Goal: Task Accomplishment & Management: Complete application form

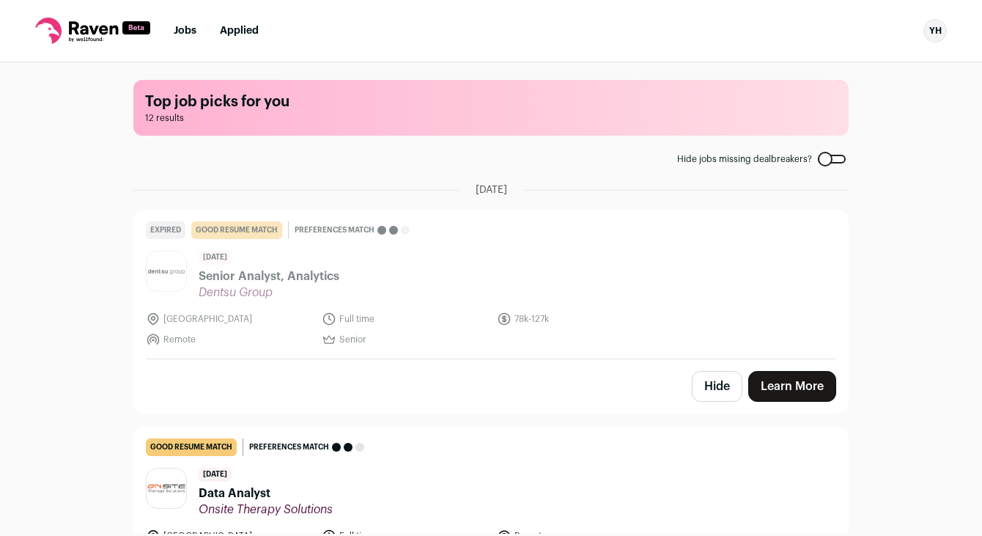
click at [975, 70] on div "Top job picks for you 12 results Hide jobs missing dealbreakers? [DATE] Expired…" at bounding box center [491, 297] width 982 height 471
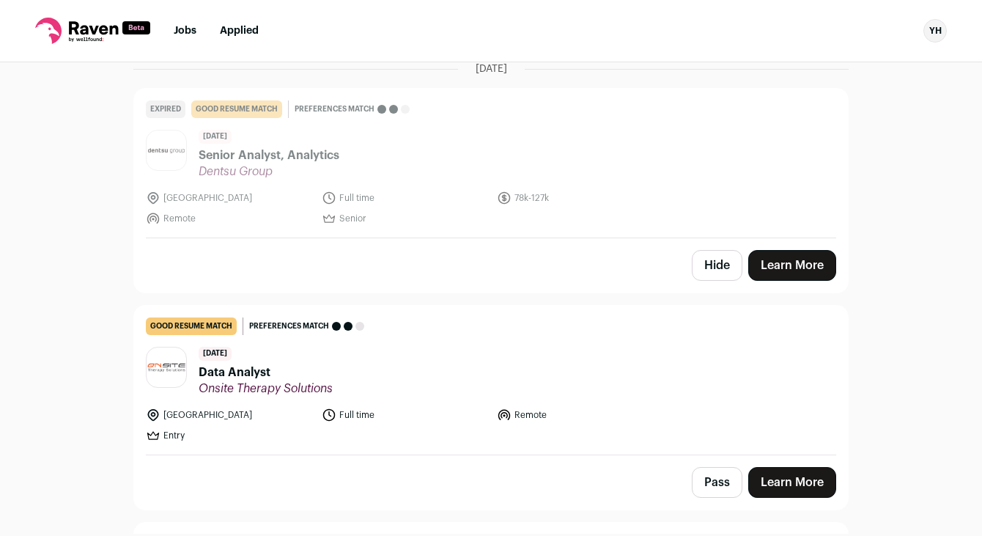
scroll to position [138, 0]
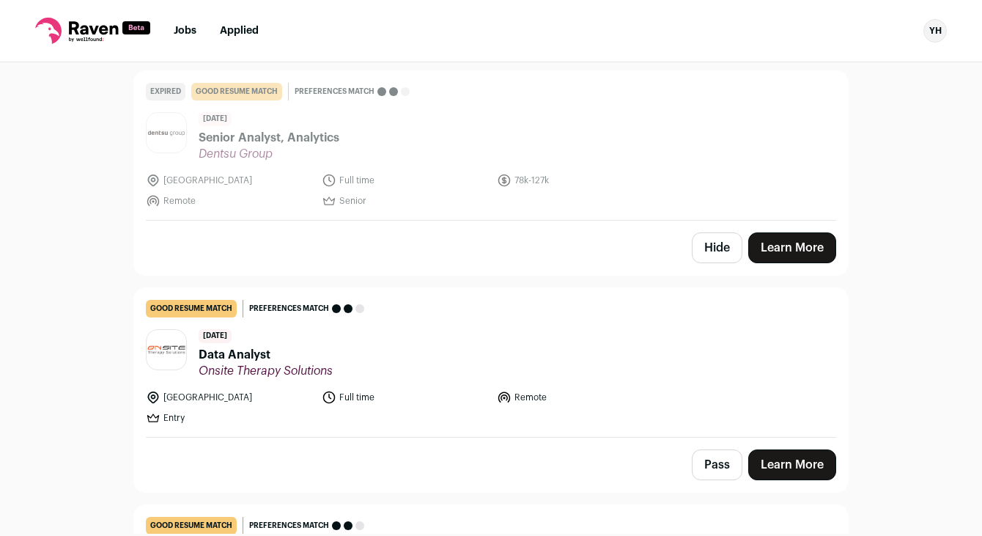
click at [731, 236] on button "Hide" at bounding box center [717, 247] width 51 height 31
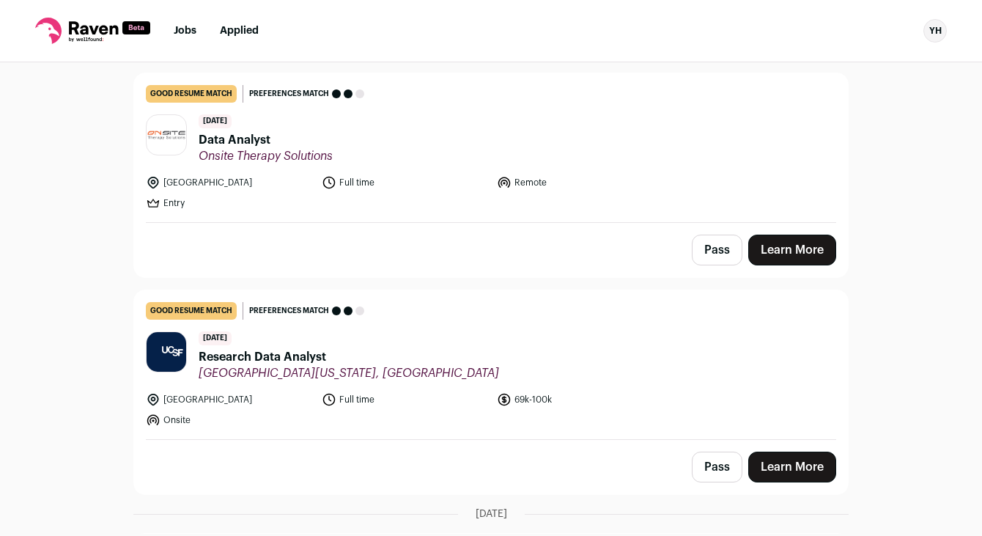
scroll to position [0, 0]
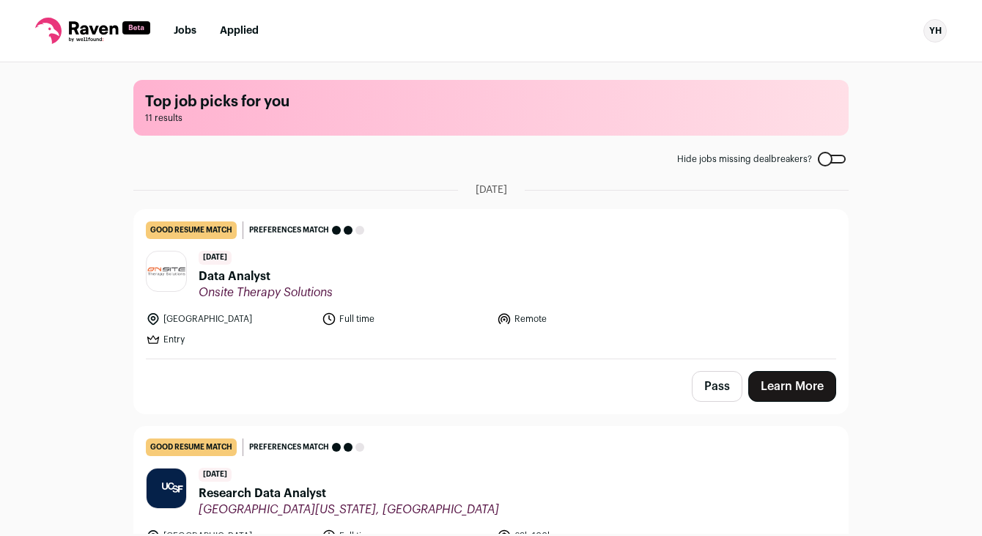
click at [810, 394] on link "Learn More" at bounding box center [792, 386] width 88 height 31
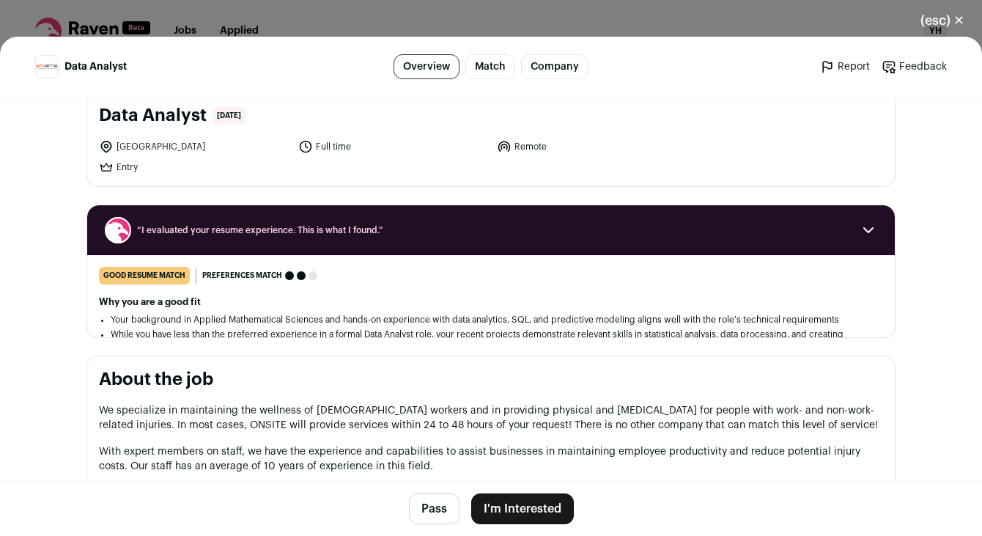
scroll to position [174, 0]
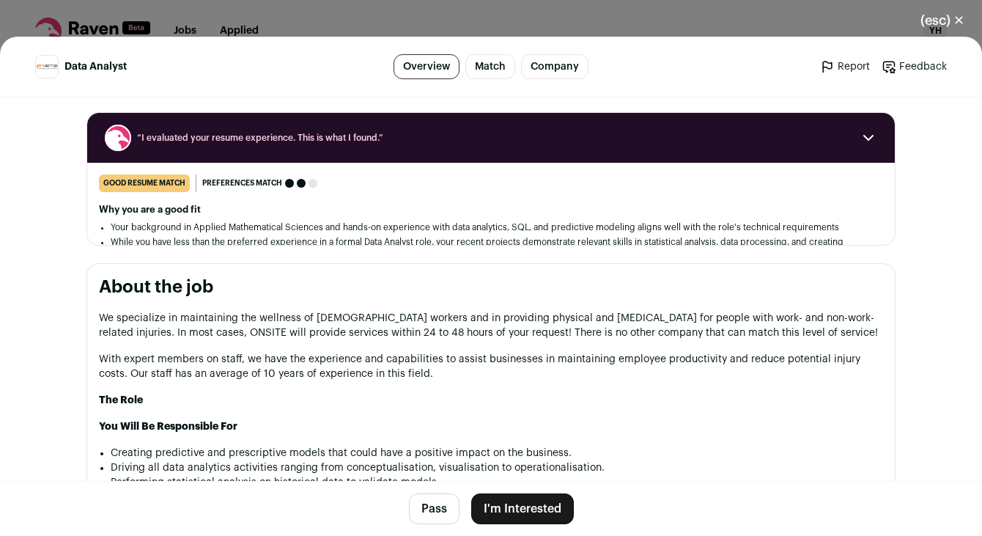
click at [496, 75] on link "Match" at bounding box center [490, 66] width 50 height 25
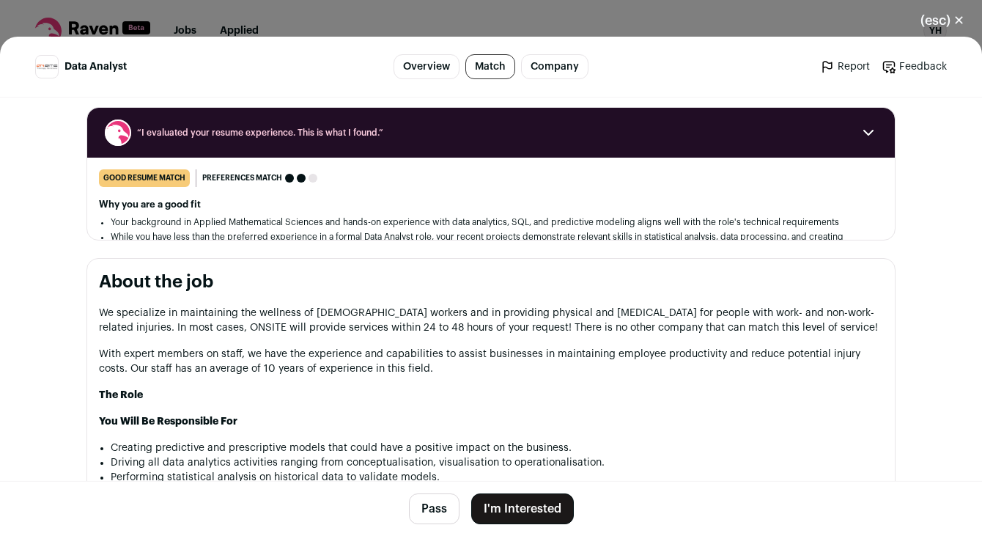
click at [432, 71] on link "Overview" at bounding box center [426, 66] width 66 height 25
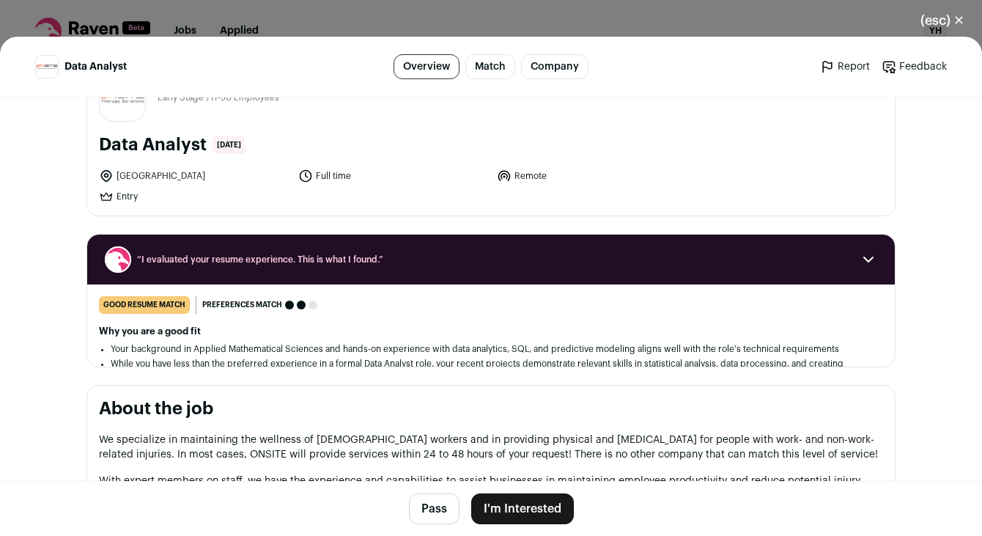
scroll to position [8, 0]
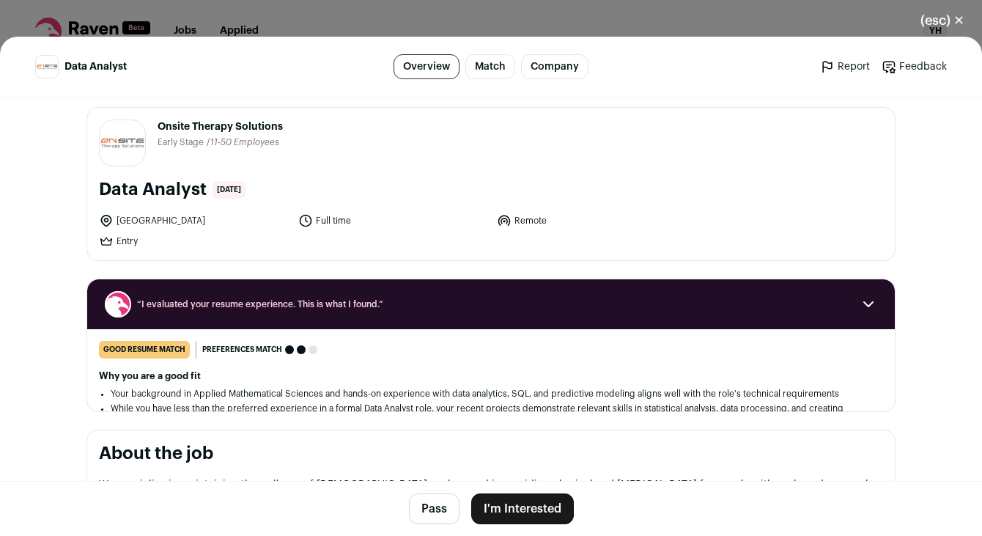
click at [562, 61] on link "Company" at bounding box center [554, 66] width 67 height 25
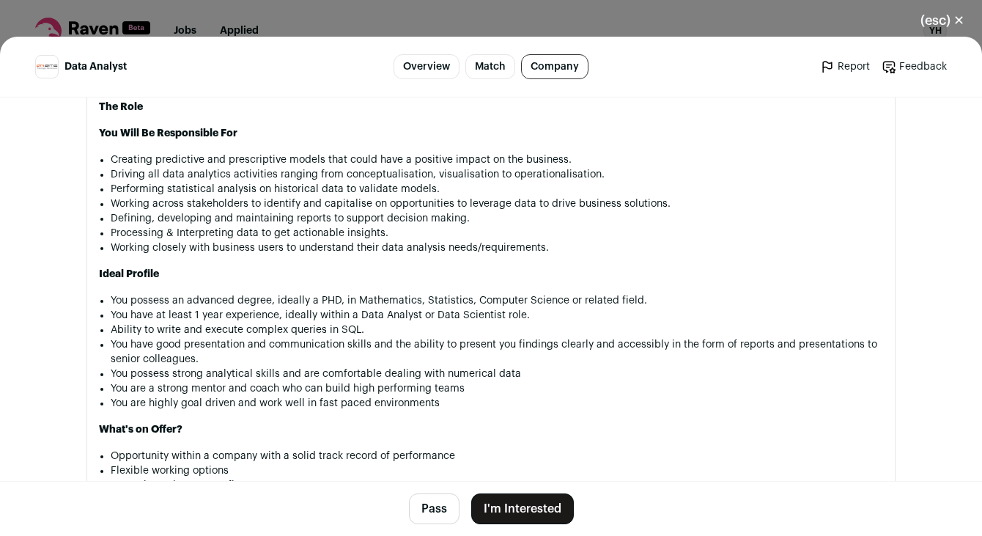
scroll to position [471, 0]
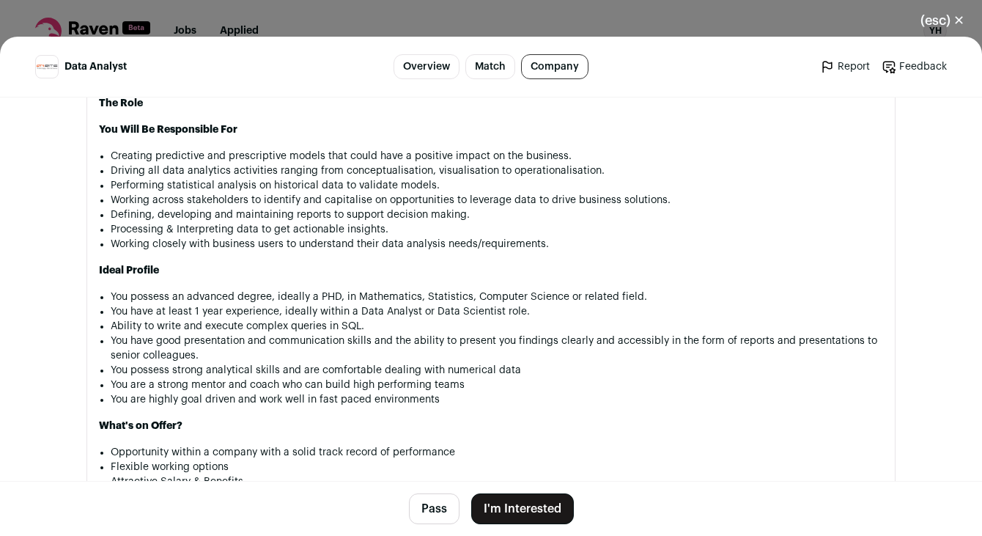
click at [439, 515] on button "Pass" at bounding box center [434, 508] width 51 height 31
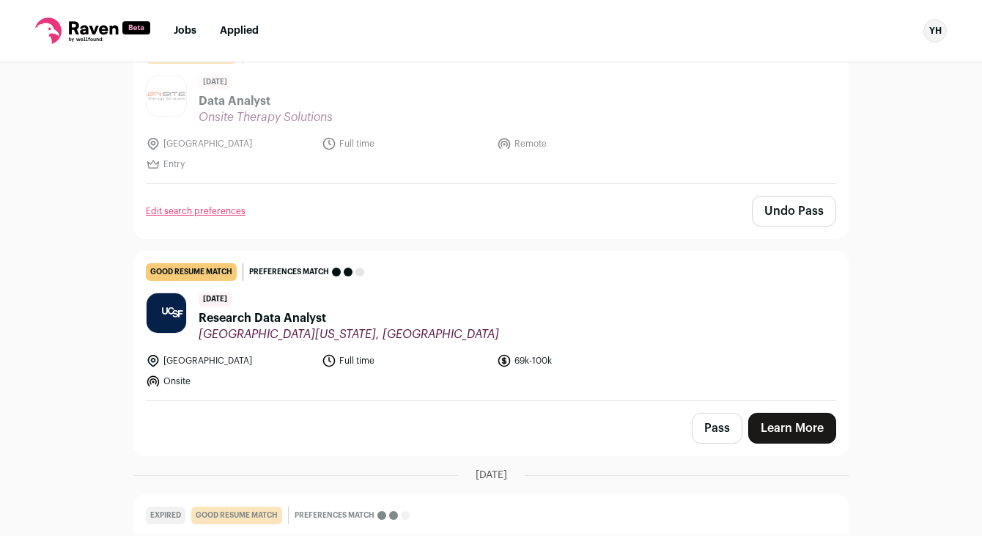
scroll to position [182, 0]
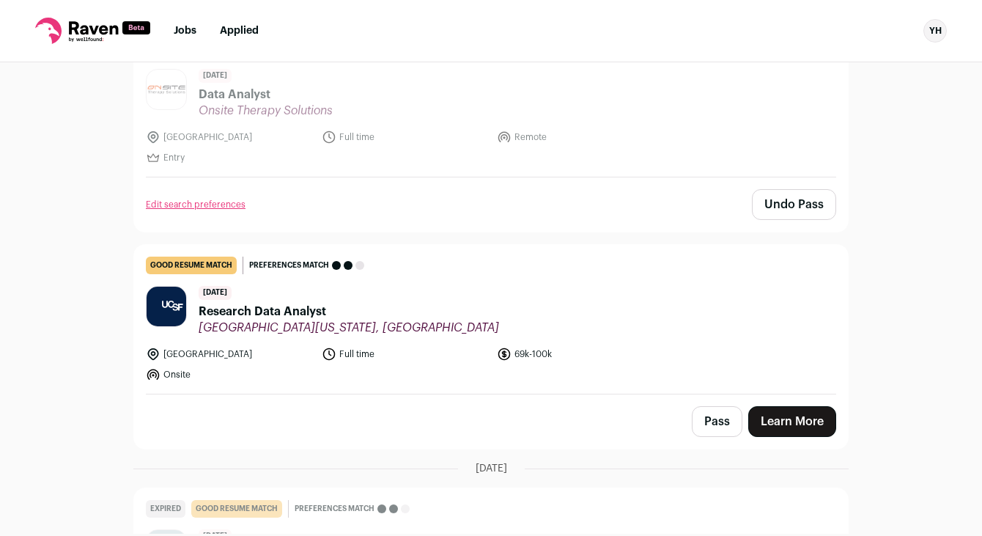
click at [400, 306] on span "Research Data Analyst" at bounding box center [349, 312] width 300 height 18
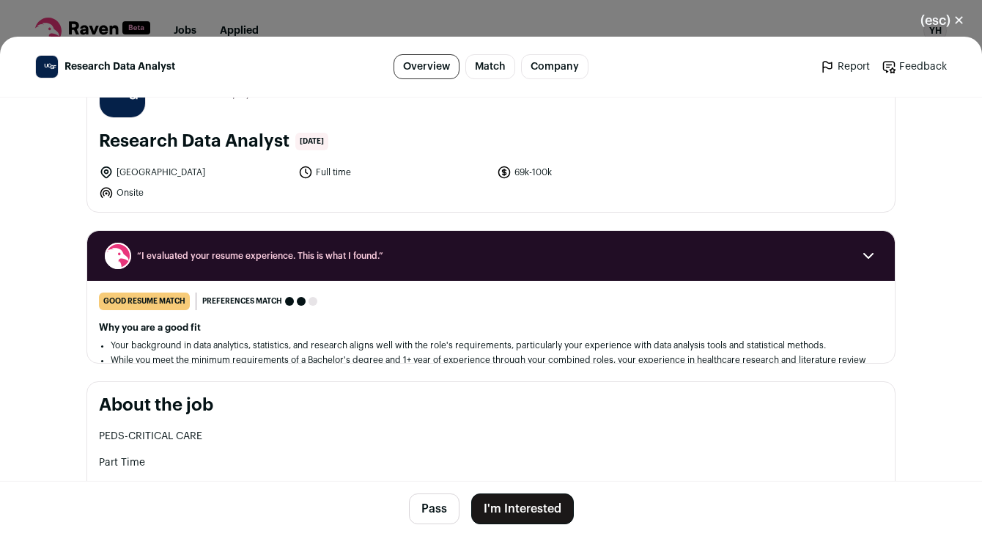
scroll to position [58, 0]
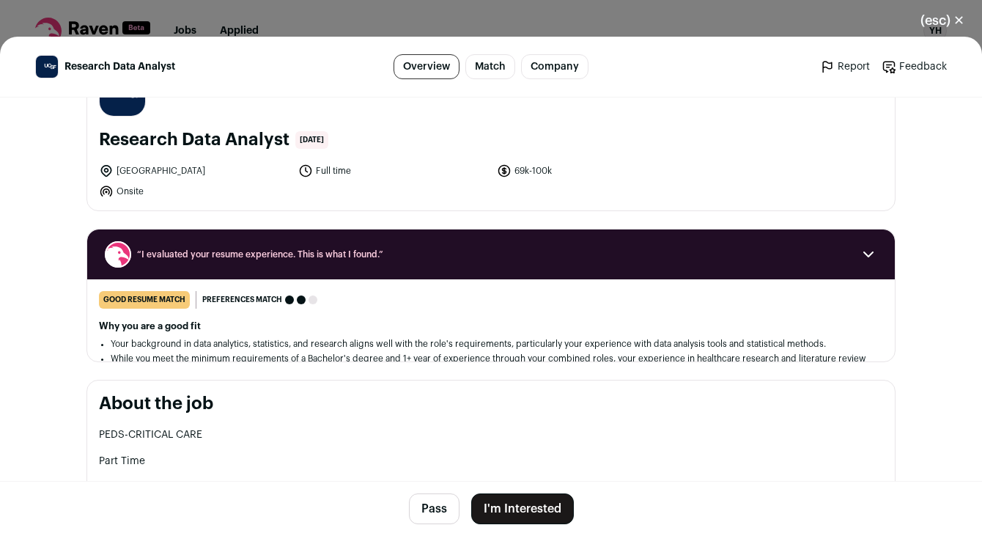
click at [545, 509] on button "I'm Interested" at bounding box center [522, 508] width 103 height 31
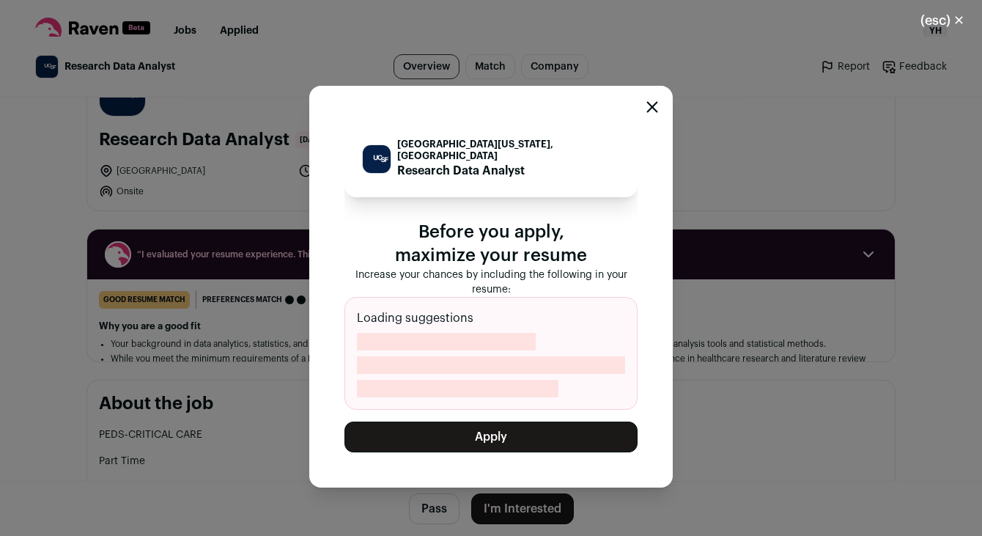
click at [521, 429] on button "Apply" at bounding box center [490, 436] width 293 height 31
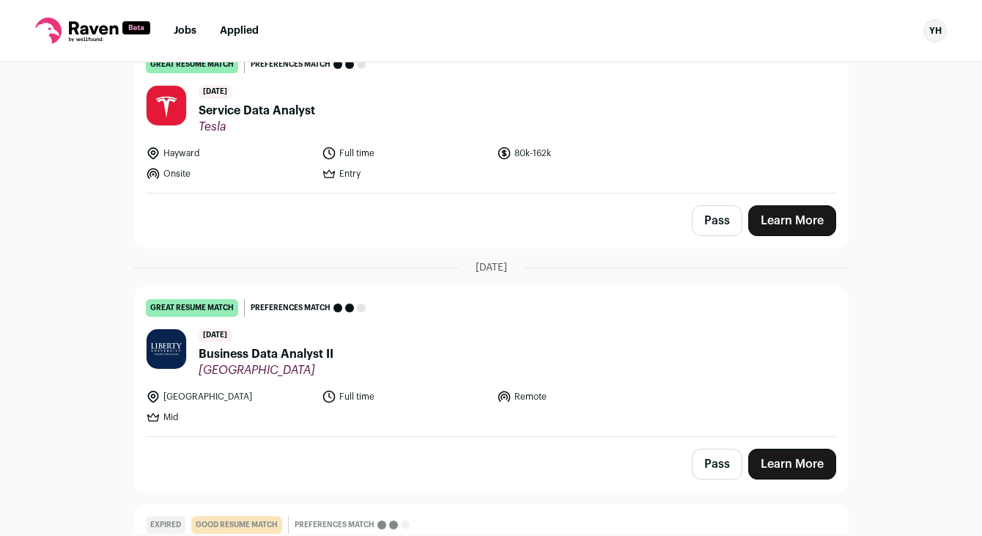
scroll to position [1094, 0]
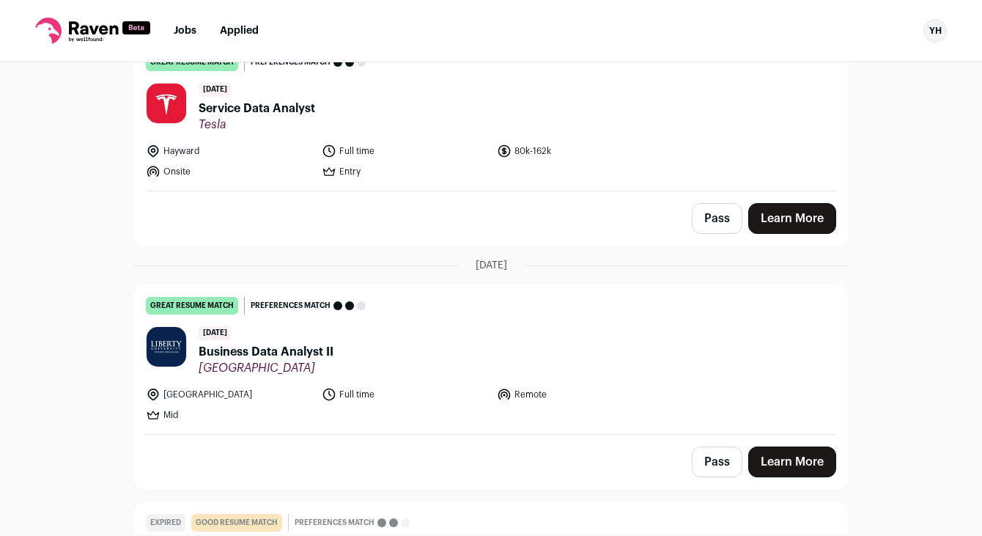
click at [304, 138] on link "great resume match You meet the must-have requirements, the nice-to-have requir…" at bounding box center [491, 116] width 714 height 149
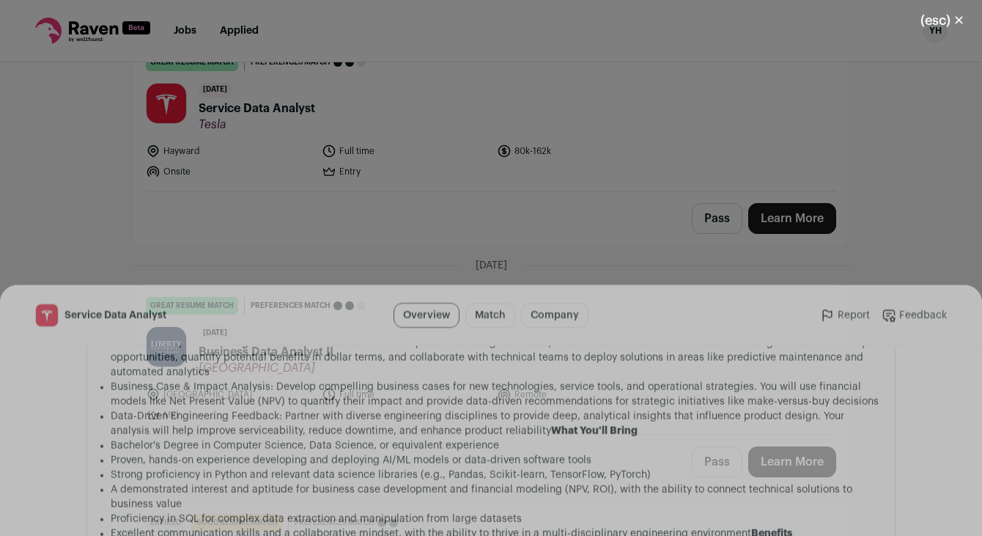
scroll to position [542, 0]
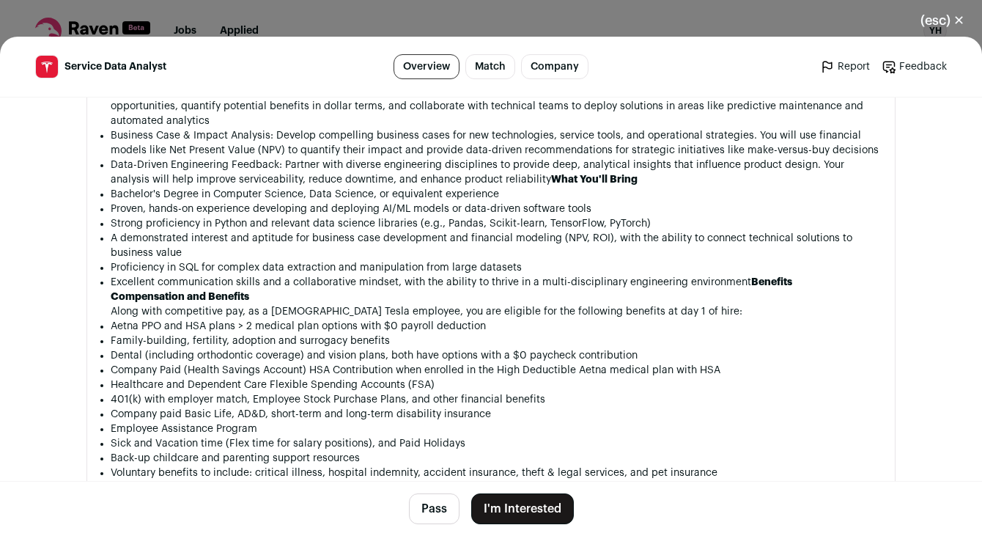
click at [514, 496] on button "I'm Interested" at bounding box center [522, 508] width 103 height 31
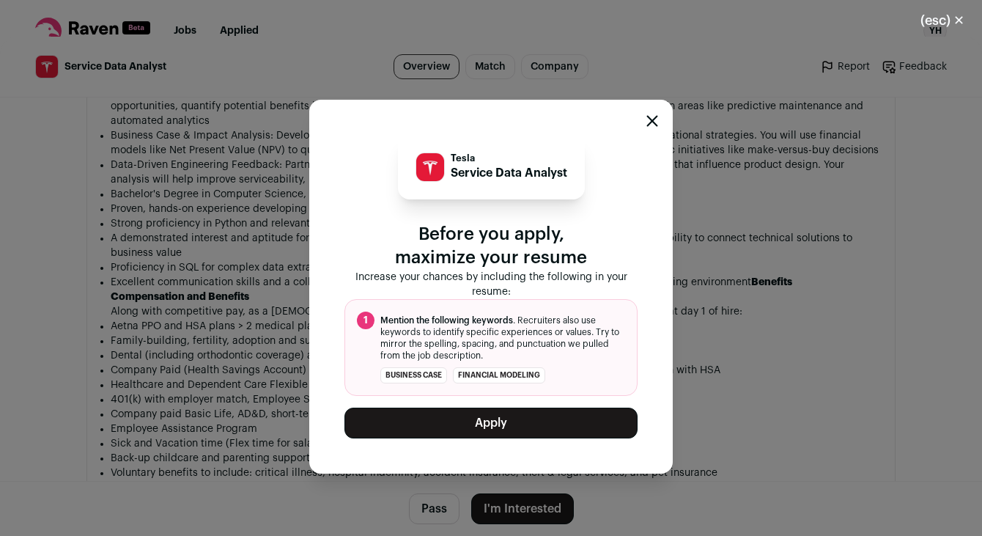
click at [522, 429] on button "Apply" at bounding box center [490, 422] width 293 height 31
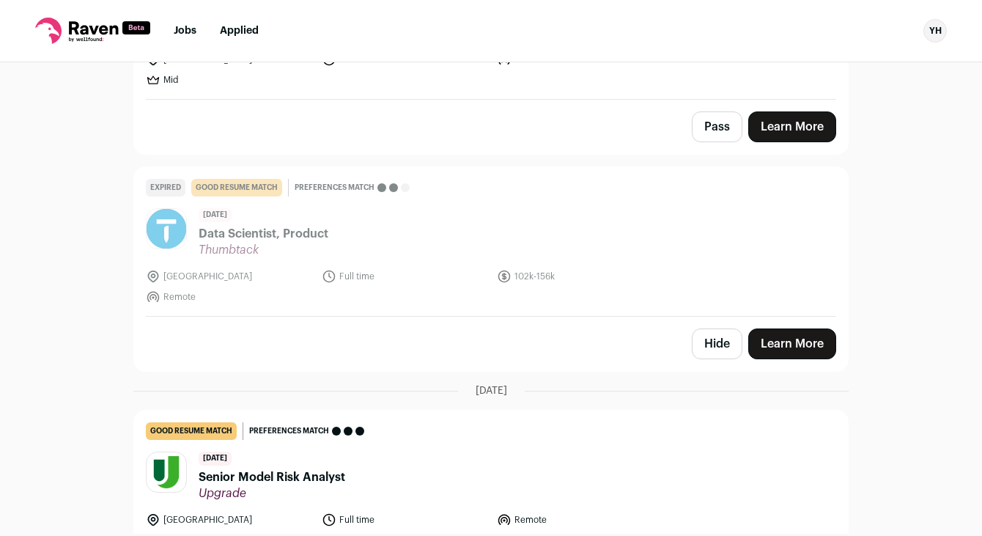
scroll to position [1686, 0]
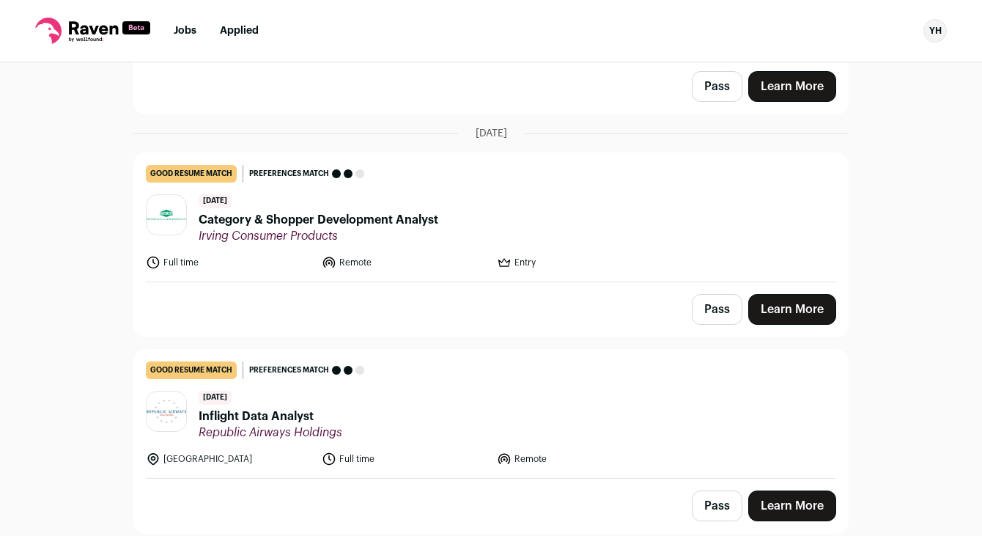
click at [418, 415] on header "[DATE] Inflight Data Analyst Republic Airways Holdings" at bounding box center [491, 415] width 690 height 49
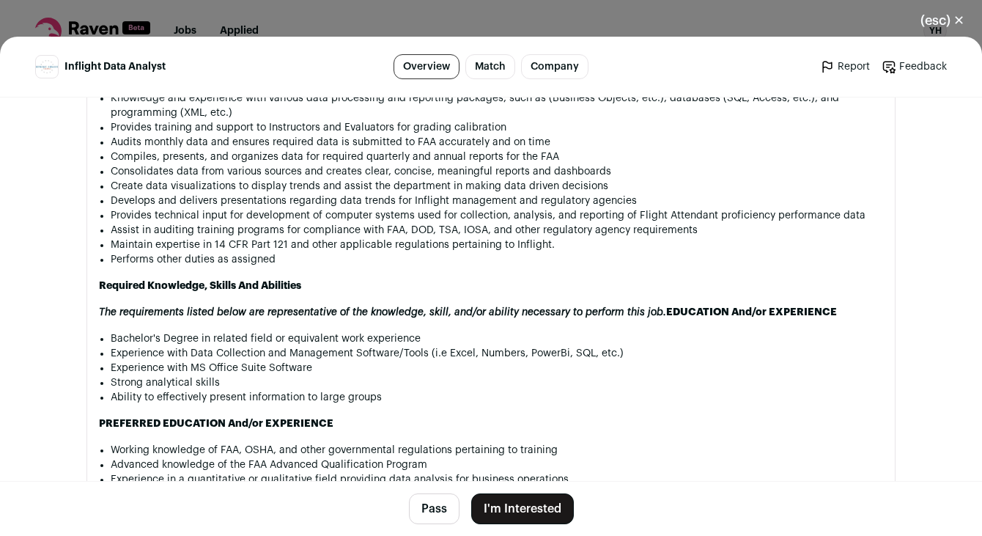
scroll to position [586, 0]
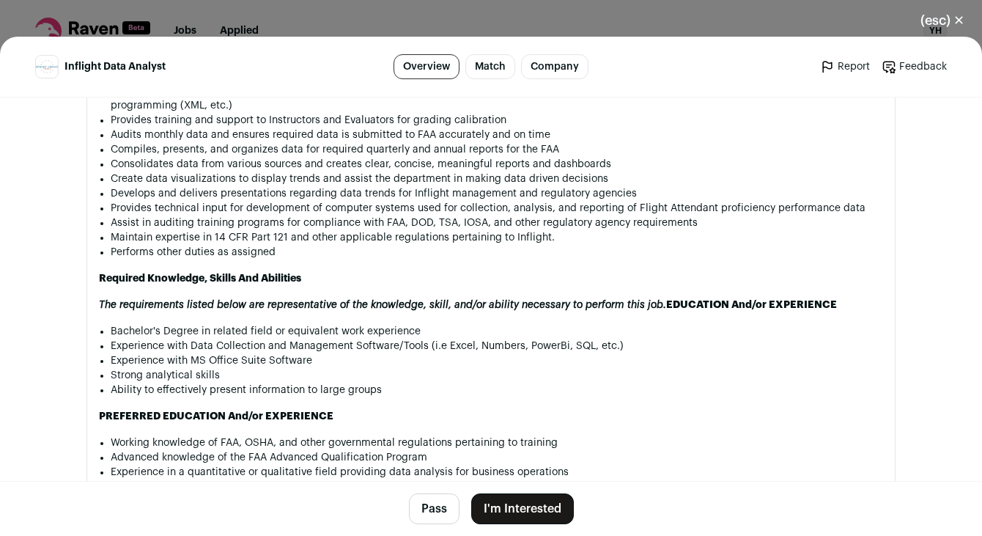
click at [540, 502] on button "I'm Interested" at bounding box center [522, 508] width 103 height 31
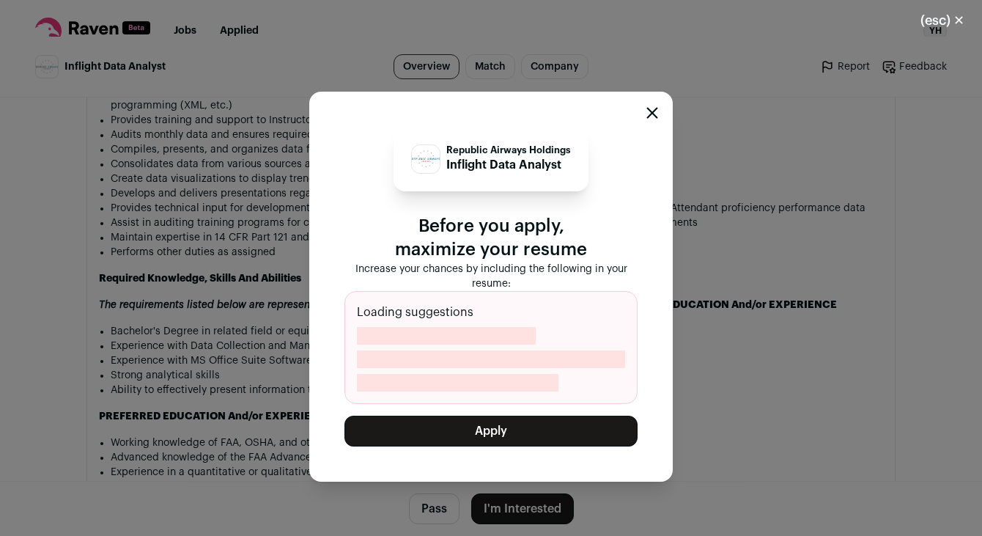
click at [536, 440] on button "Apply" at bounding box center [490, 430] width 293 height 31
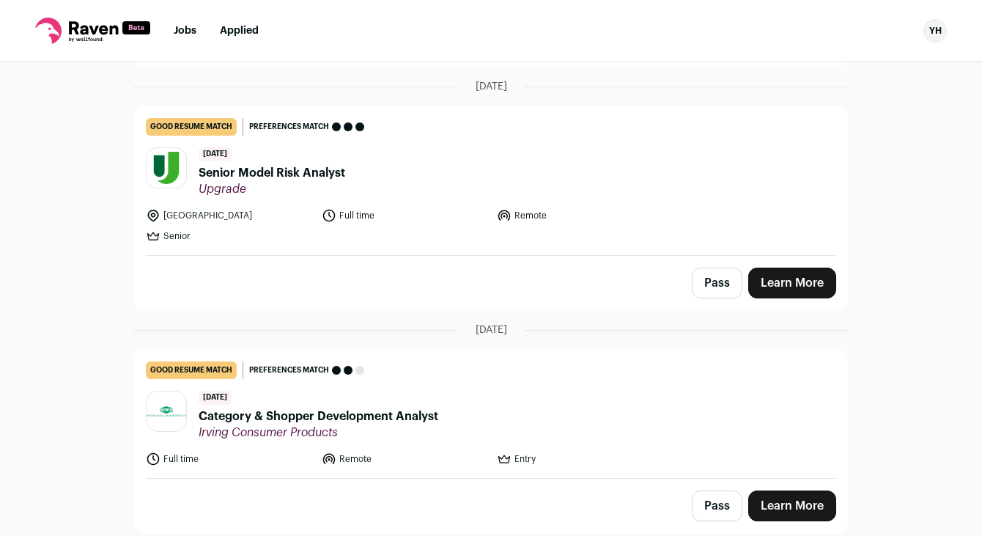
scroll to position [1490, 0]
click at [724, 285] on button "Pass" at bounding box center [717, 282] width 51 height 31
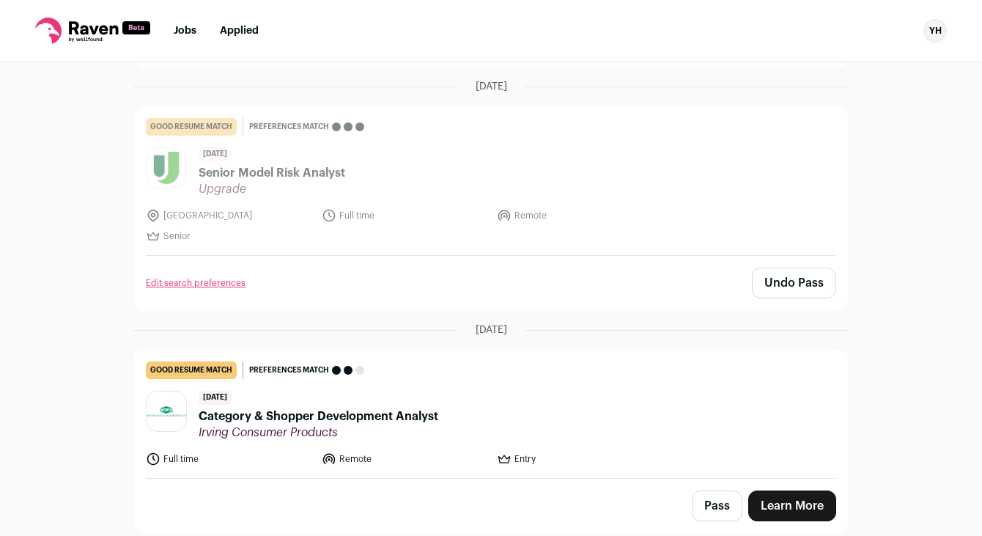
click at [409, 424] on span "Category & Shopper Development Analyst" at bounding box center [319, 416] width 240 height 18
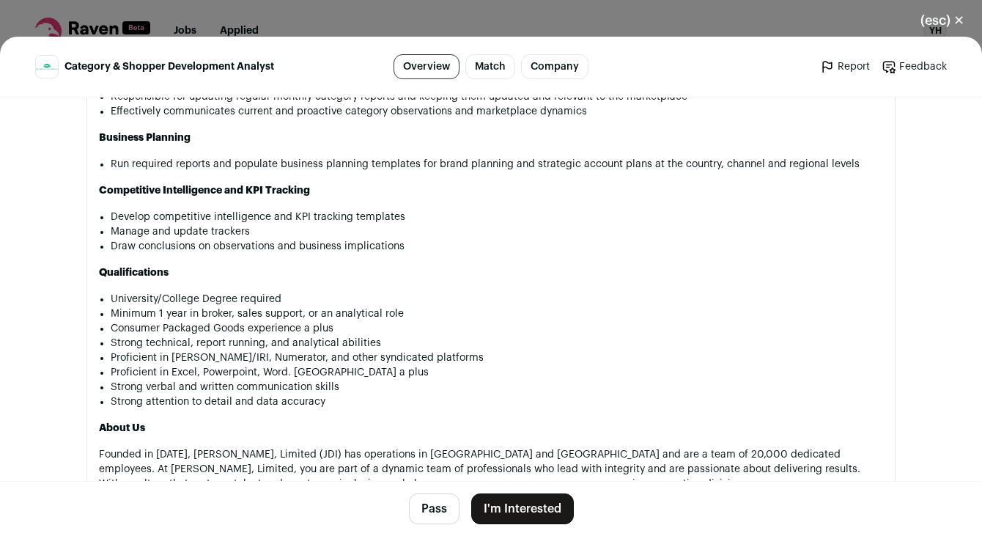
scroll to position [720, 0]
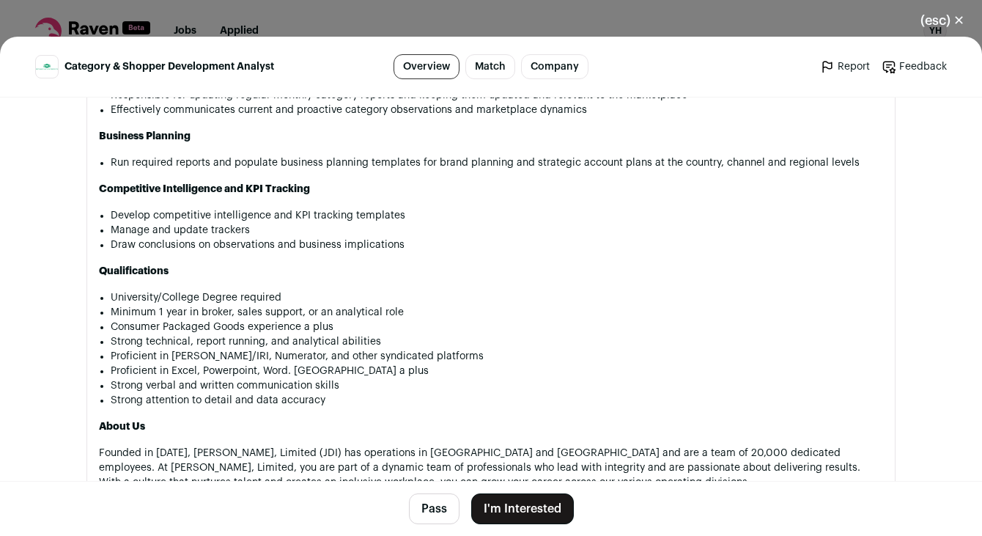
click at [545, 519] on button "I'm Interested" at bounding box center [522, 508] width 103 height 31
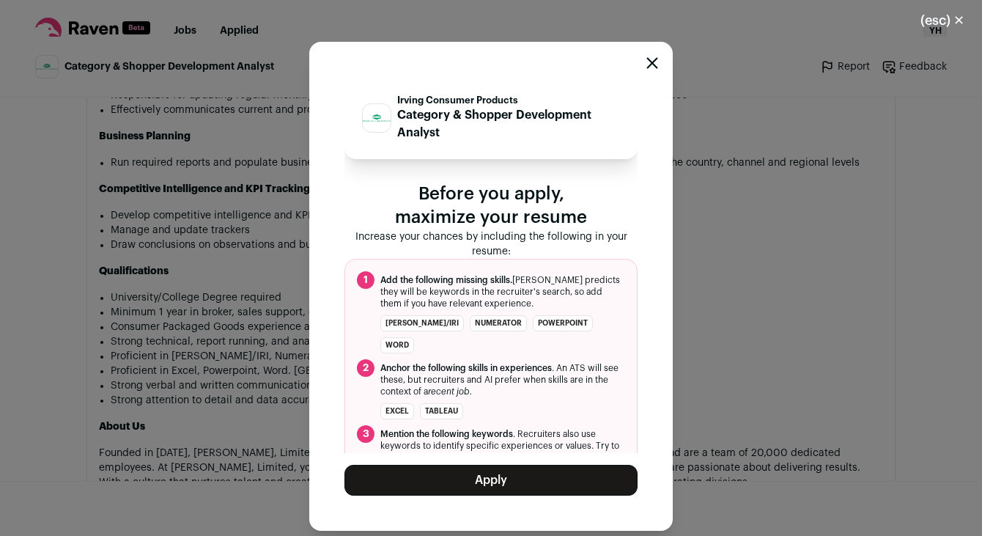
click at [525, 500] on div "Irving Consumer Products Category & Shopper Development Analyst Before you appl…" at bounding box center [490, 286] width 363 height 489
click at [518, 487] on button "Apply" at bounding box center [490, 480] width 293 height 31
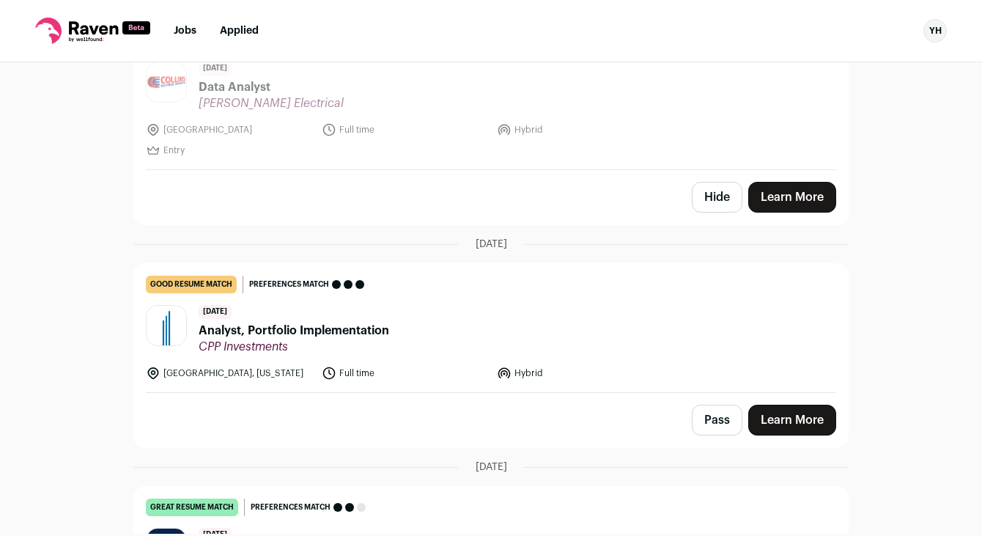
scroll to position [687, 0]
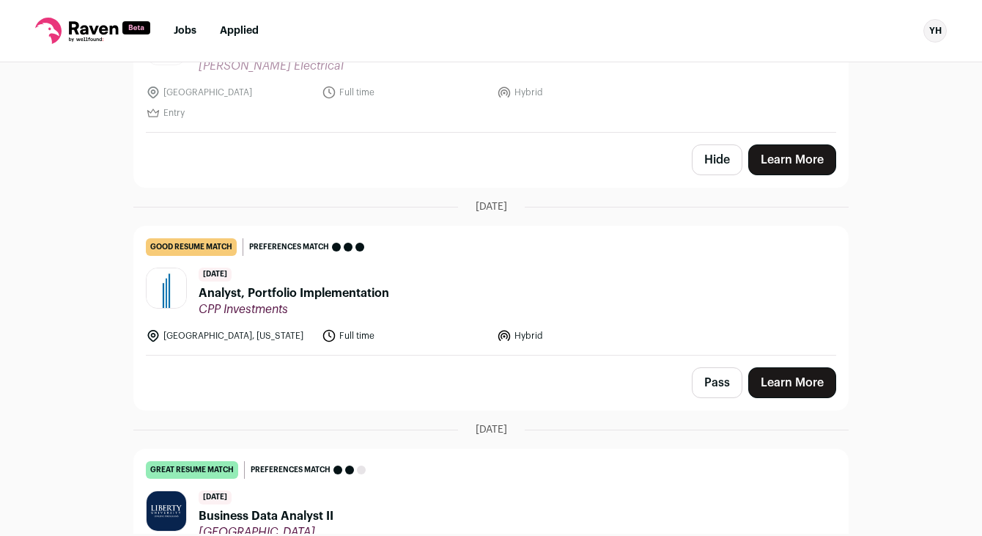
click at [458, 297] on header "[DATE] Analyst, Portfolio Implementation CPP Investments" at bounding box center [491, 291] width 690 height 49
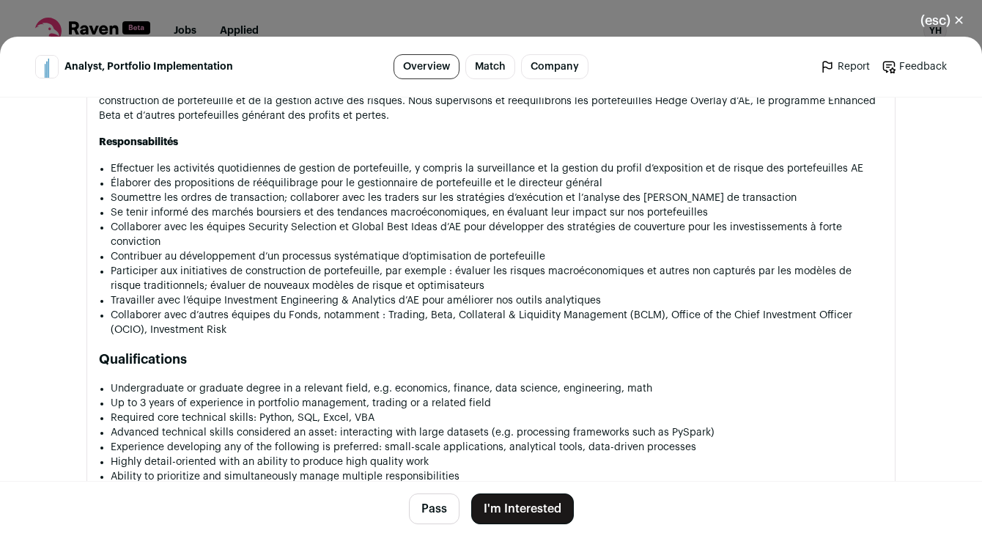
scroll to position [1701, 0]
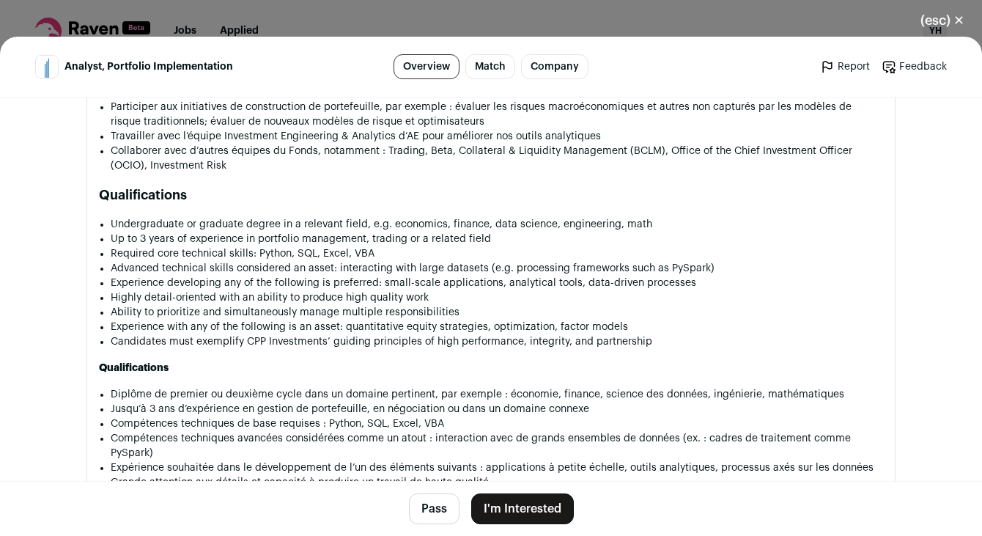
click at [418, 502] on button "Pass" at bounding box center [434, 508] width 51 height 31
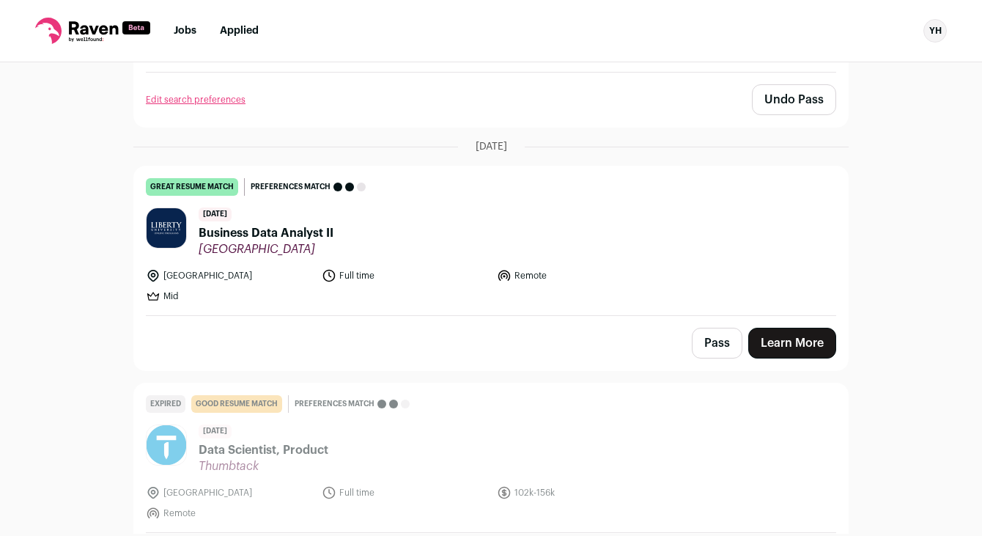
scroll to position [938, 0]
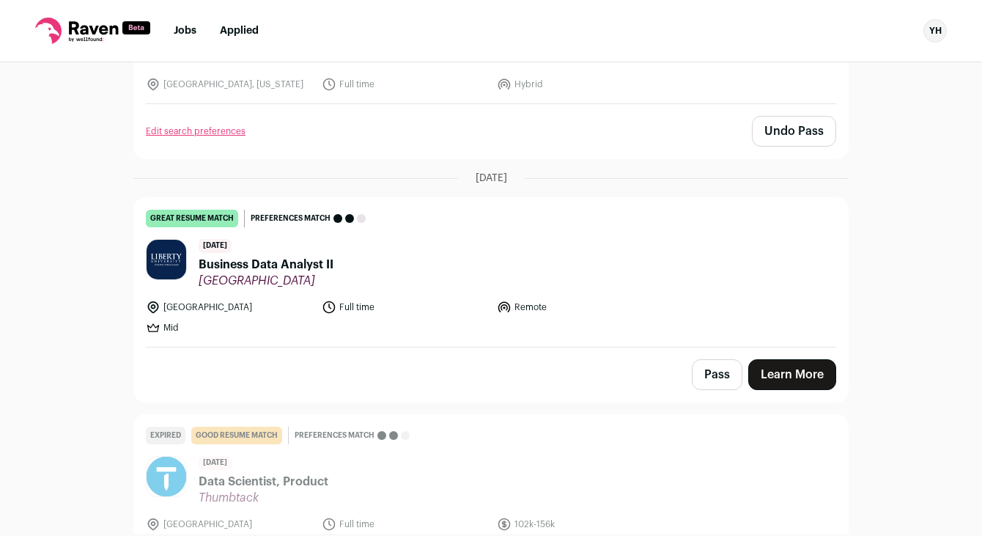
click at [296, 289] on link "great resume match You meet the must-have requirements, the nice-to-have requir…" at bounding box center [491, 272] width 714 height 149
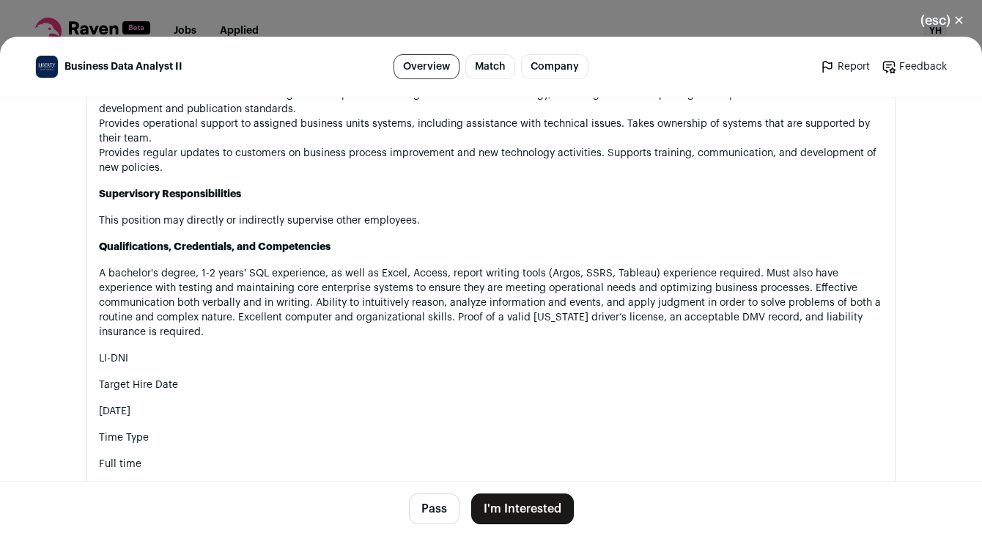
scroll to position [610, 0]
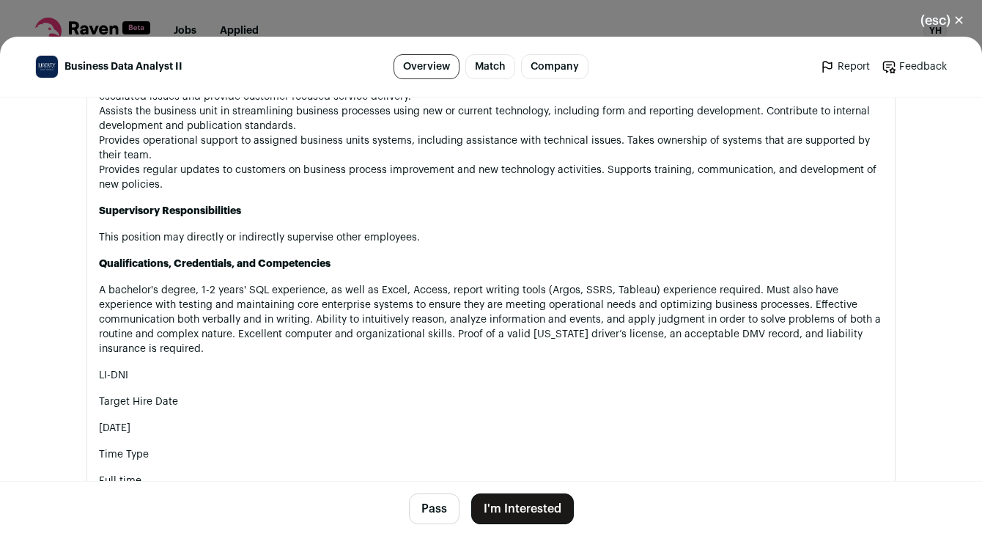
click at [534, 506] on button "I'm Interested" at bounding box center [522, 508] width 103 height 31
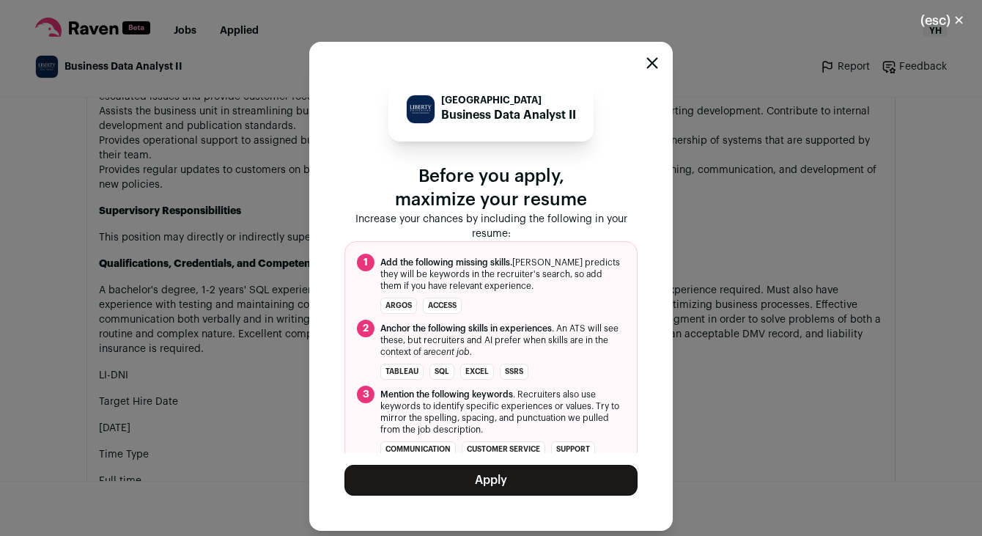
click at [510, 472] on button "Apply" at bounding box center [490, 480] width 293 height 31
